Goal: Transaction & Acquisition: Purchase product/service

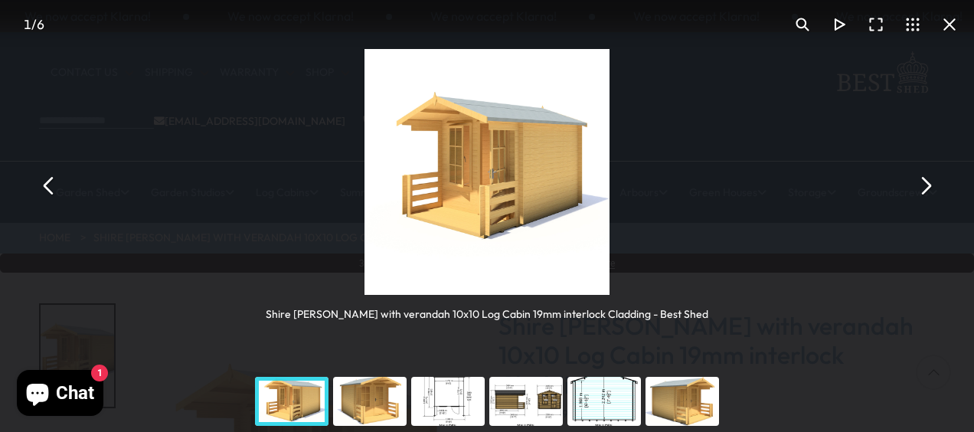
click at [923, 181] on button "You can close this modal content with the ESC key" at bounding box center [925, 185] width 37 height 37
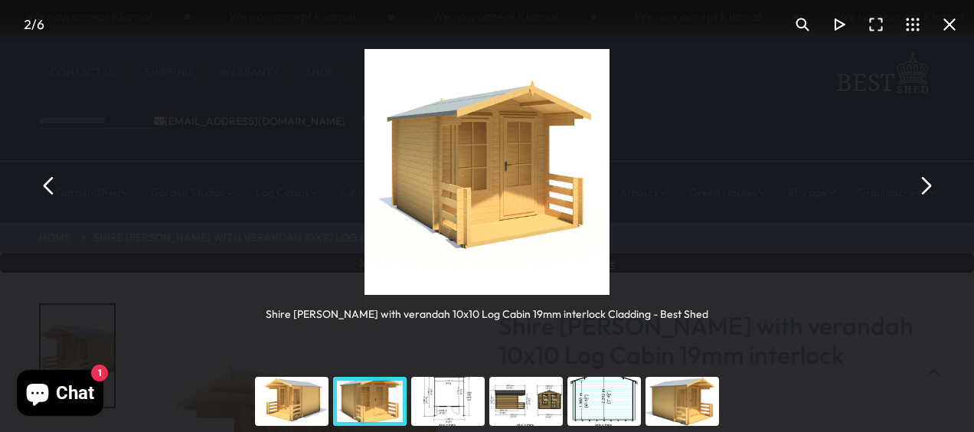
click at [923, 181] on button "You can close this modal content with the ESC key" at bounding box center [925, 185] width 37 height 37
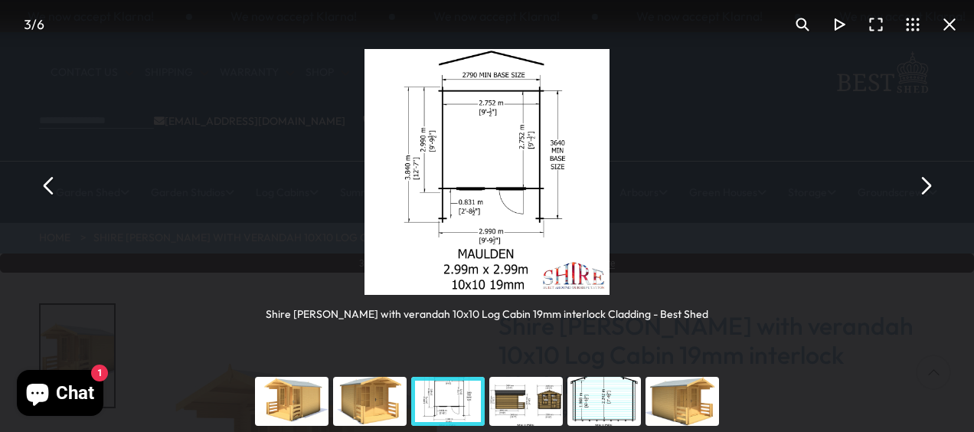
click at [923, 181] on button "You can close this modal content with the ESC key" at bounding box center [925, 185] width 37 height 37
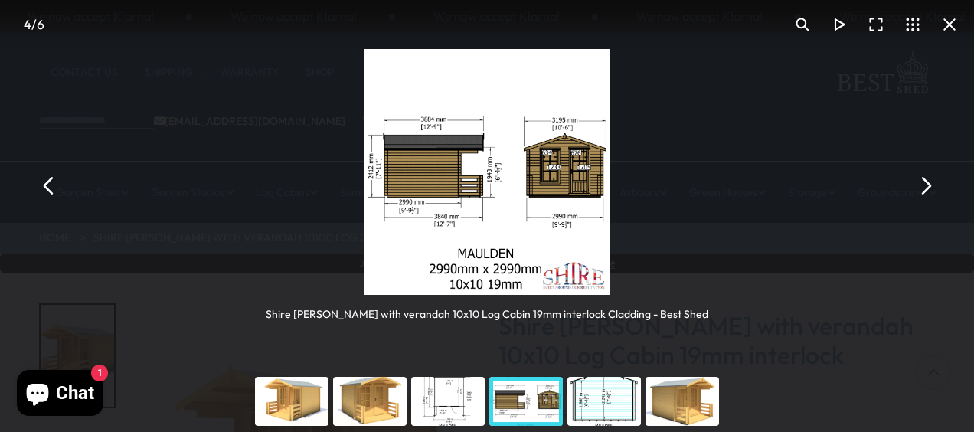
click at [923, 181] on button "You can close this modal content with the ESC key" at bounding box center [925, 185] width 37 height 37
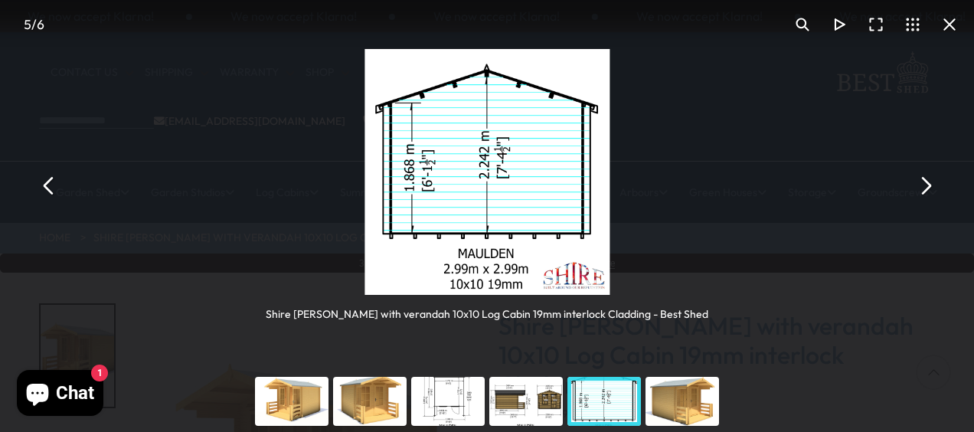
click at [923, 181] on button "You can close this modal content with the ESC key" at bounding box center [925, 185] width 37 height 37
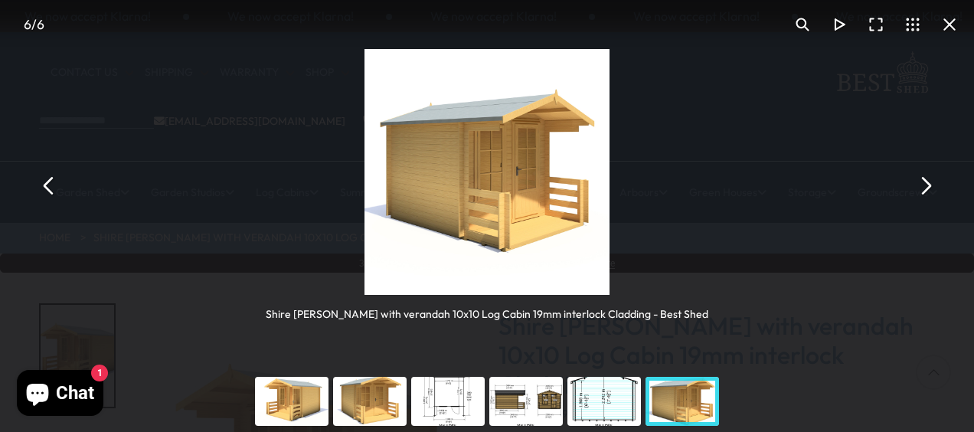
click at [923, 181] on button "You can close this modal content with the ESC key" at bounding box center [925, 185] width 37 height 37
